Goal: Task Accomplishment & Management: Complete application form

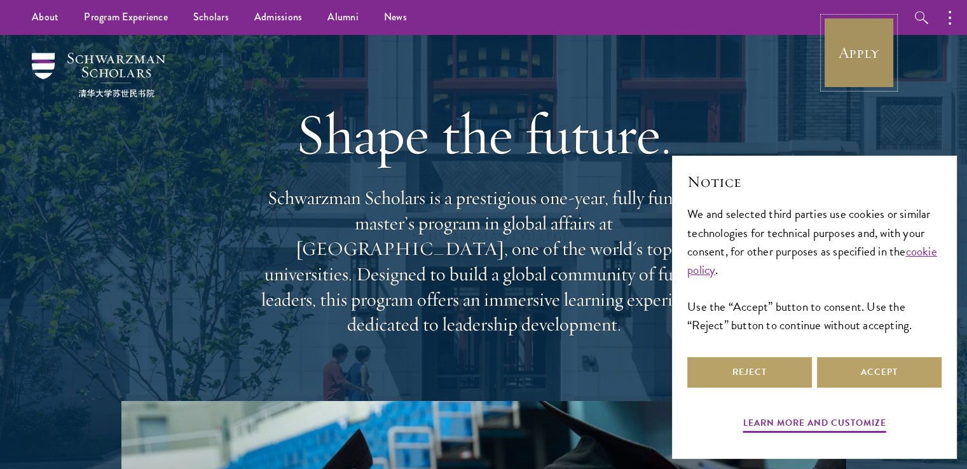
click at [852, 53] on link "Apply" at bounding box center [859, 52] width 71 height 71
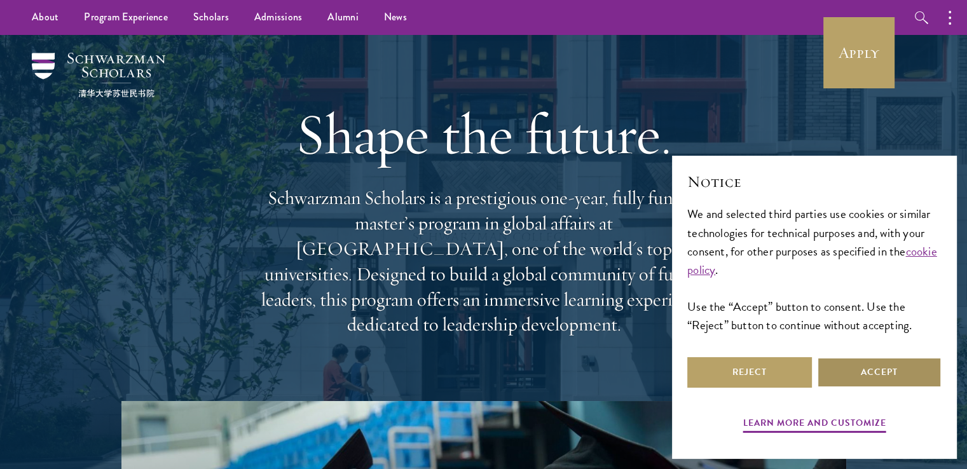
click at [870, 373] on button "Accept" at bounding box center [879, 372] width 125 height 31
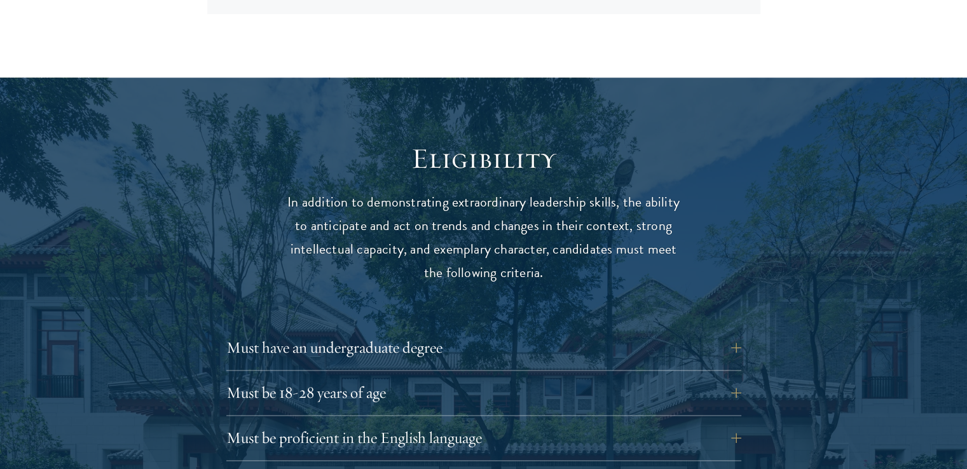
scroll to position [1582, 0]
